Goal: Task Accomplishment & Management: Use online tool/utility

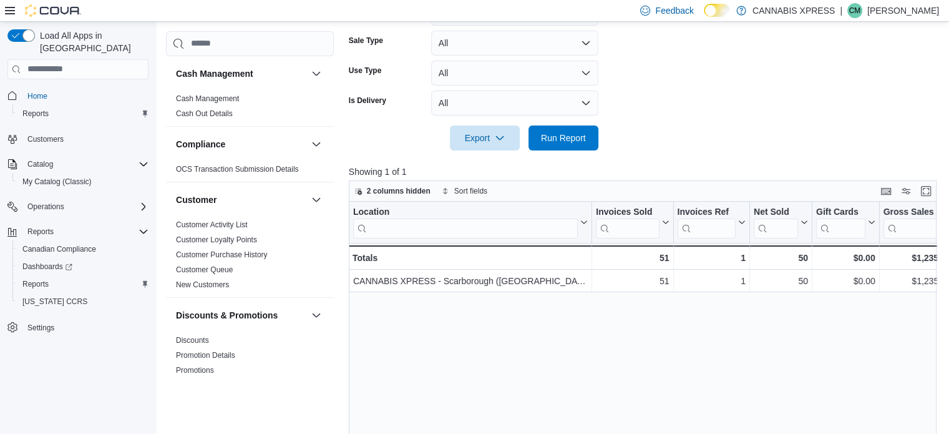
scroll to position [407, 0]
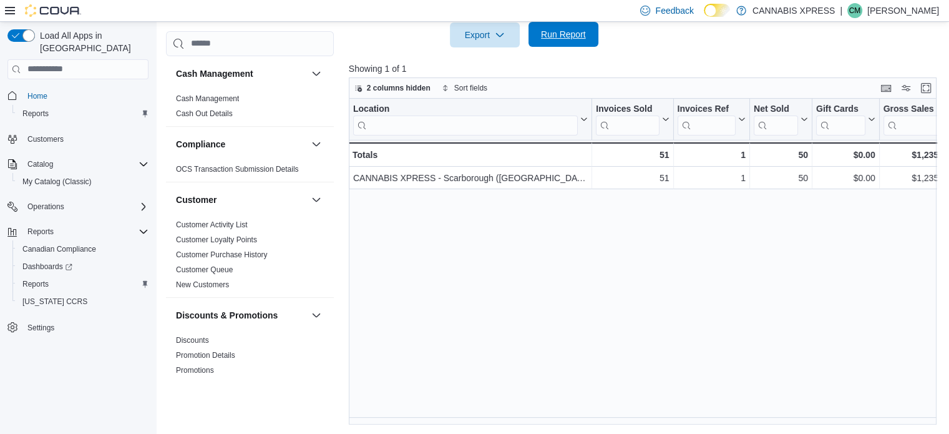
click at [563, 32] on span "Run Report" at bounding box center [563, 34] width 45 height 12
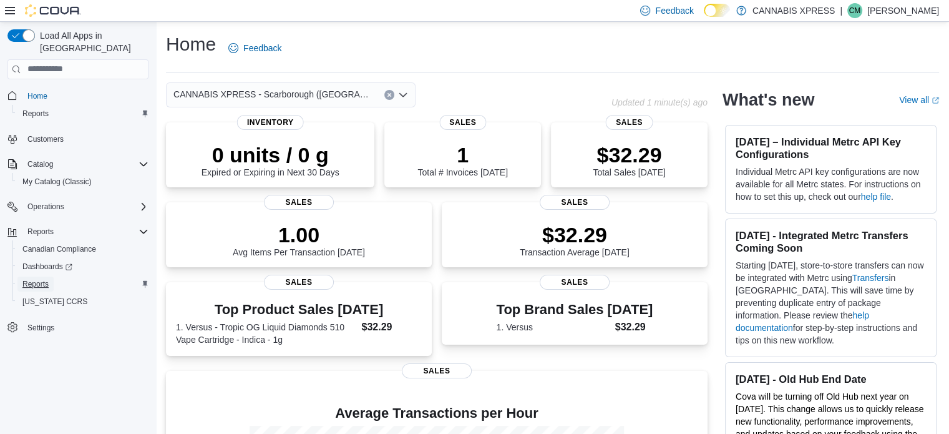
click at [46, 279] on span "Reports" at bounding box center [35, 284] width 26 height 10
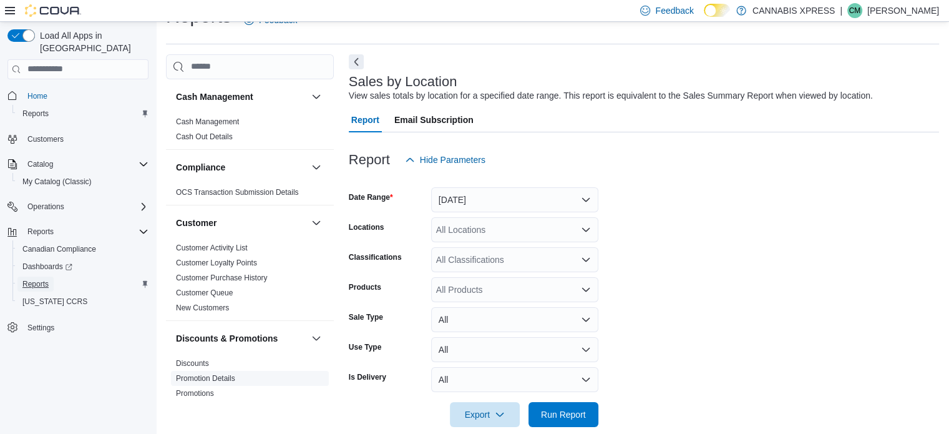
scroll to position [29, 0]
click at [525, 200] on button "Yesterday" at bounding box center [514, 199] width 167 height 25
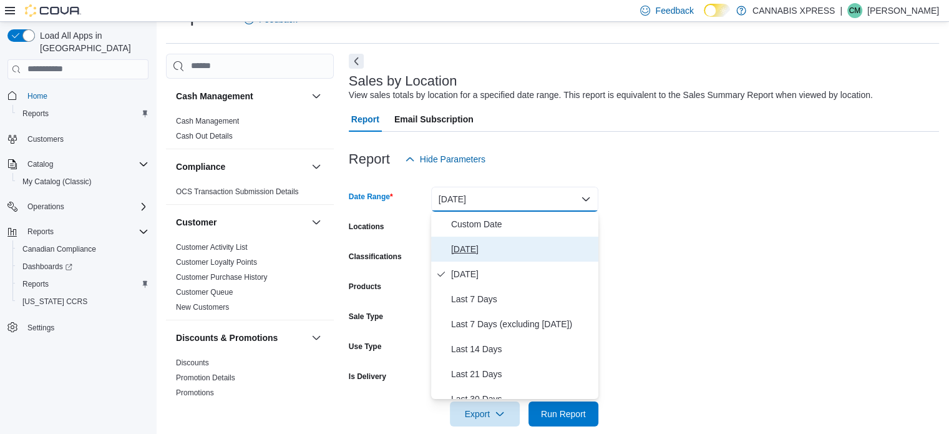
click at [470, 246] on span "[DATE]" at bounding box center [522, 248] width 142 height 15
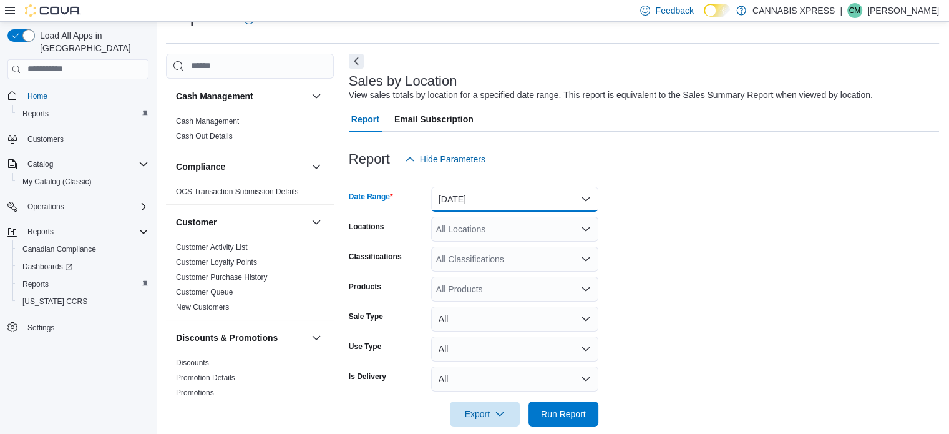
click at [500, 202] on button "[DATE]" at bounding box center [514, 199] width 167 height 25
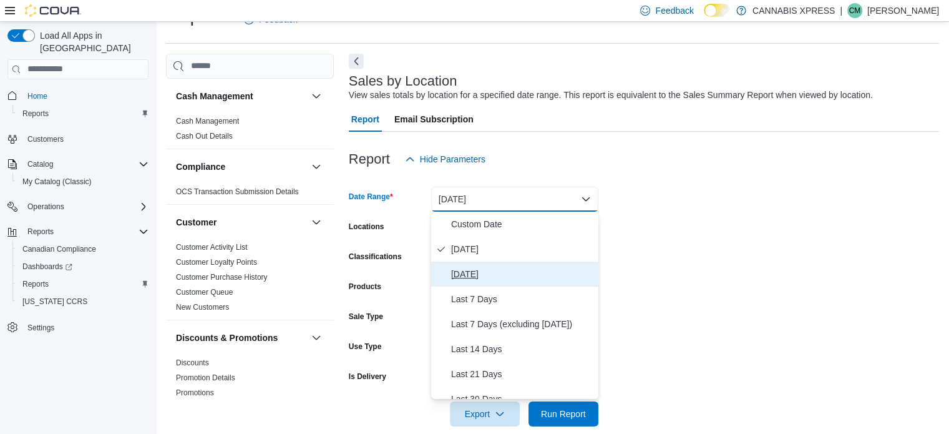
click at [465, 284] on button "Yesterday" at bounding box center [514, 273] width 167 height 25
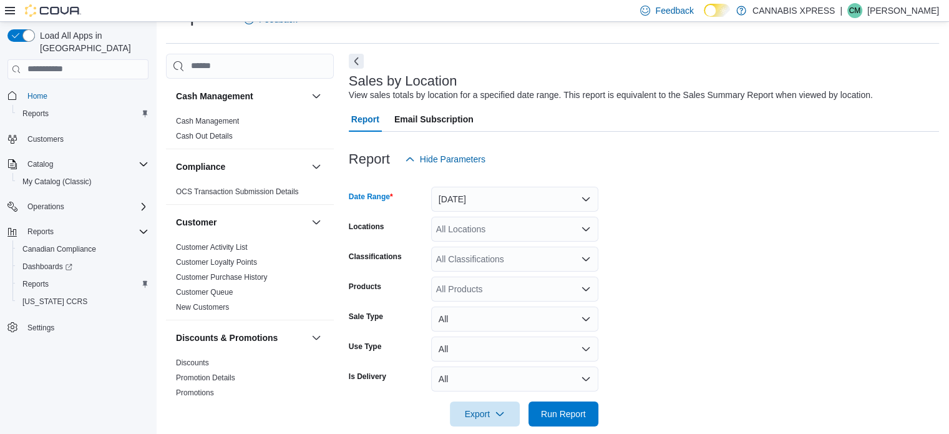
click at [478, 231] on div "All Locations" at bounding box center [514, 229] width 167 height 25
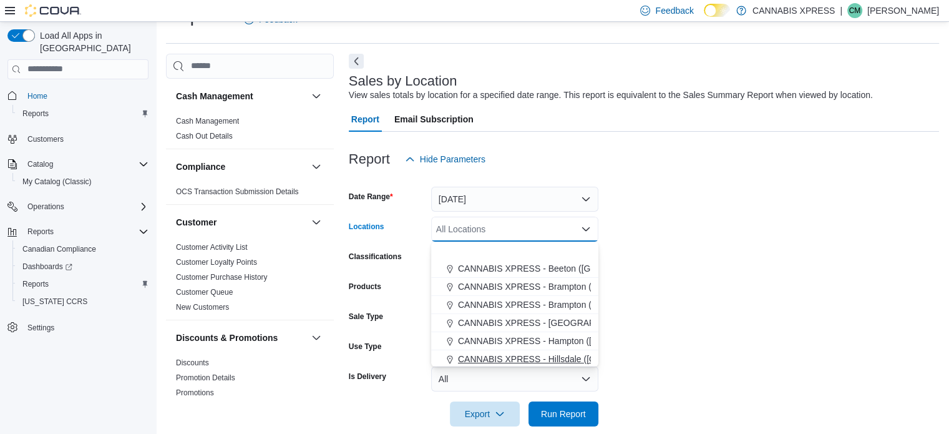
scroll to position [125, 0]
click at [507, 316] on button "CANNABIS XPRESS - Scarborough ([GEOGRAPHIC_DATA])" at bounding box center [514, 325] width 167 height 18
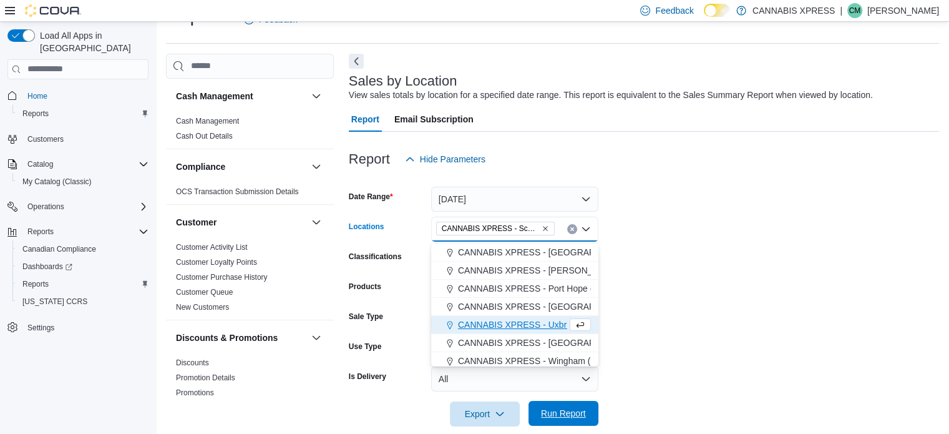
click at [577, 416] on span "Run Report" at bounding box center [563, 413] width 45 height 12
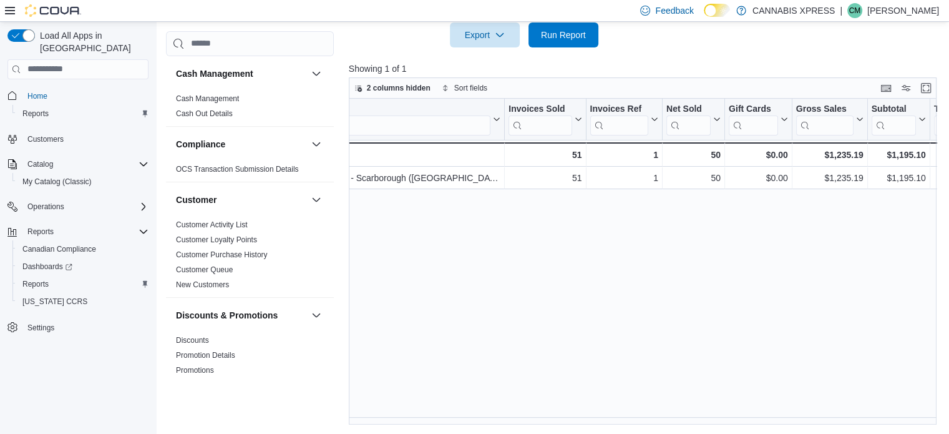
scroll to position [0, 91]
